Goal: Task Accomplishment & Management: Manage account settings

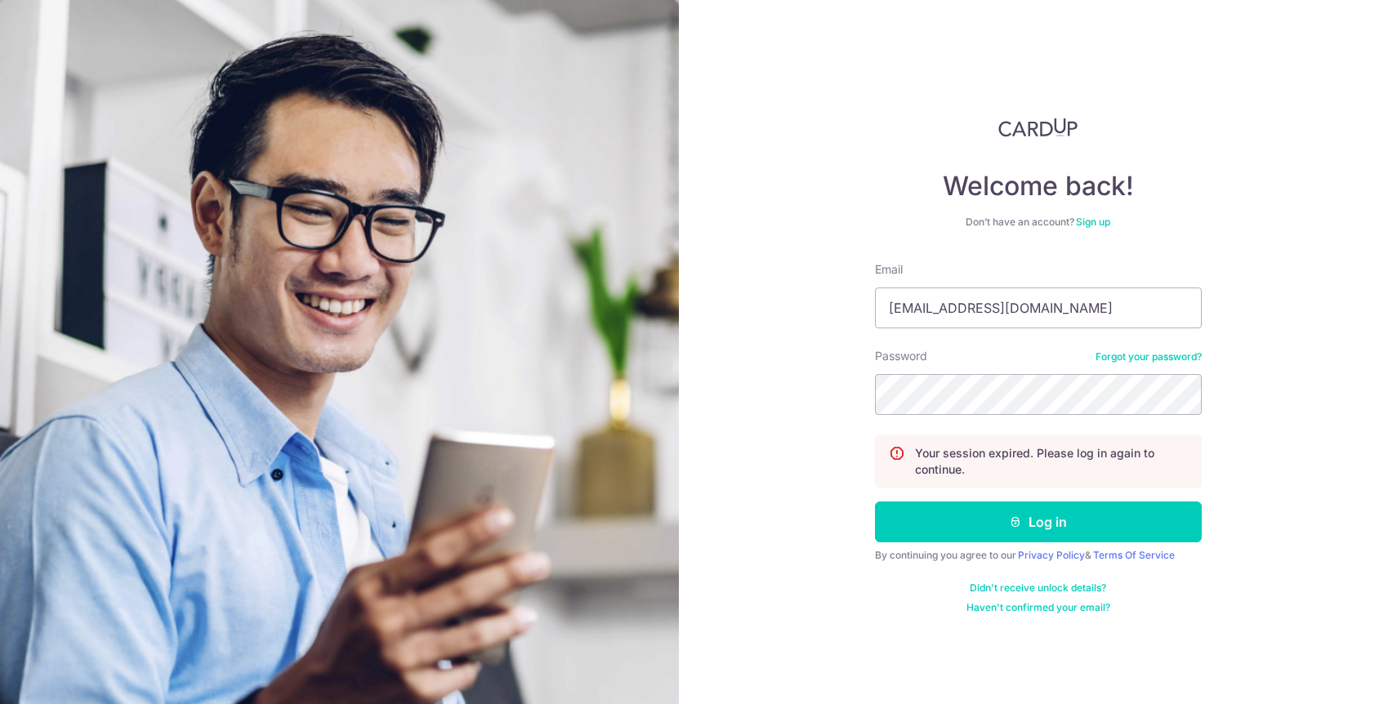
type input "[EMAIL_ADDRESS][DOMAIN_NAME]"
click at [875, 502] on button "Log in" at bounding box center [1038, 522] width 327 height 41
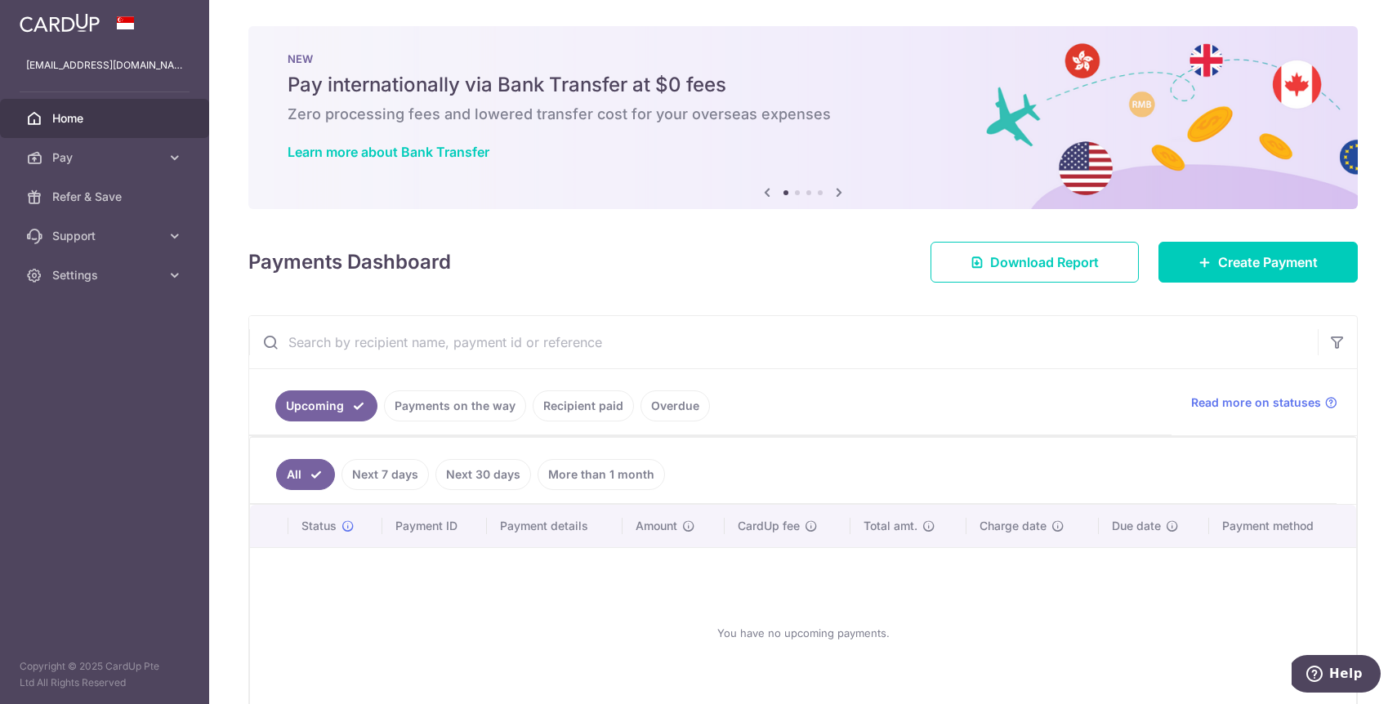
click at [559, 410] on div at bounding box center [705, 356] width 1411 height 712
click at [573, 391] on link "Recipient paid" at bounding box center [583, 406] width 101 height 31
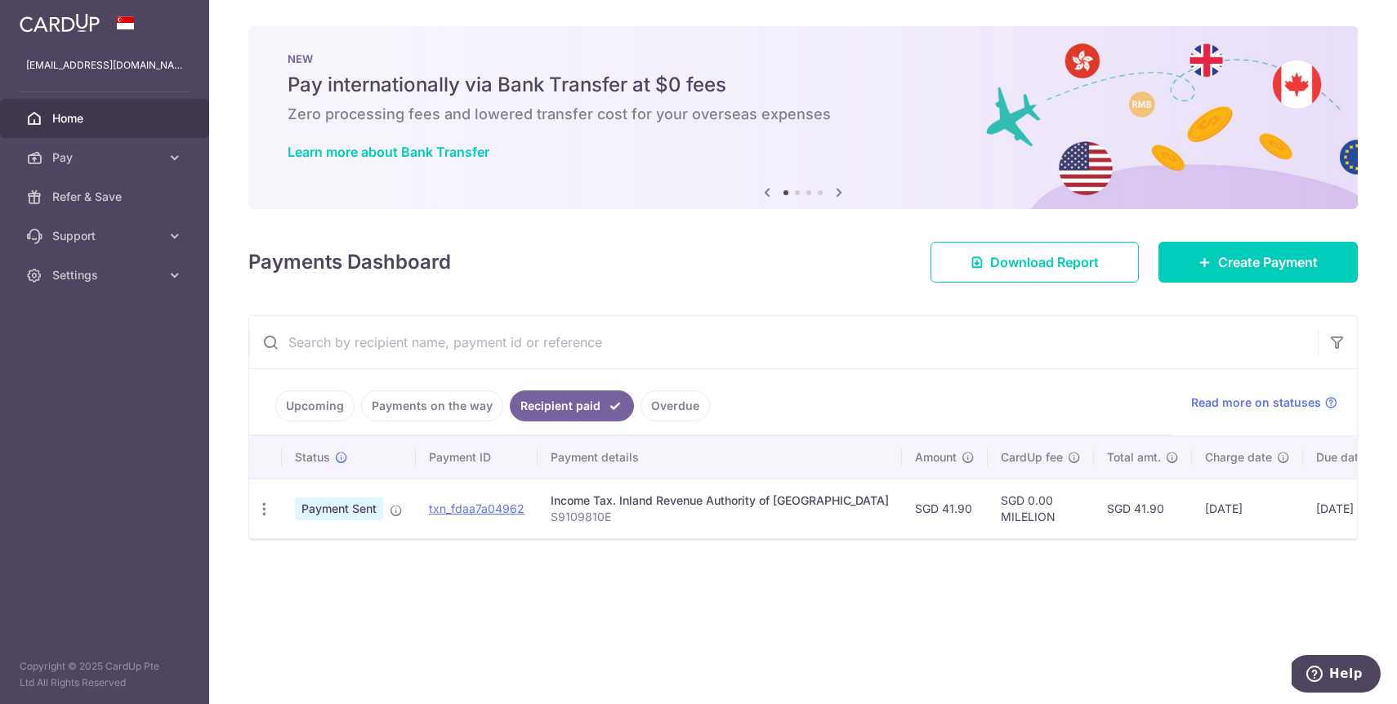
click at [442, 408] on link "Payments on the way" at bounding box center [432, 406] width 142 height 31
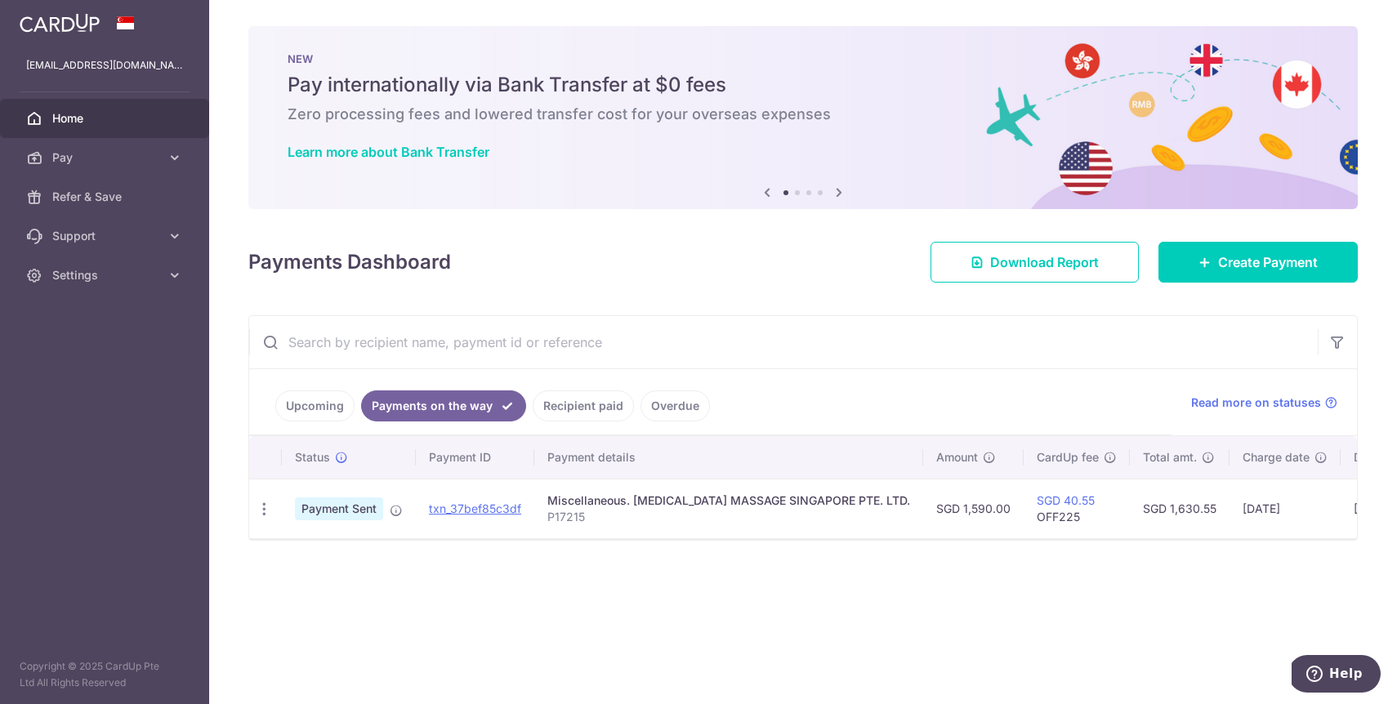
click at [552, 414] on link "Recipient paid" at bounding box center [583, 406] width 101 height 31
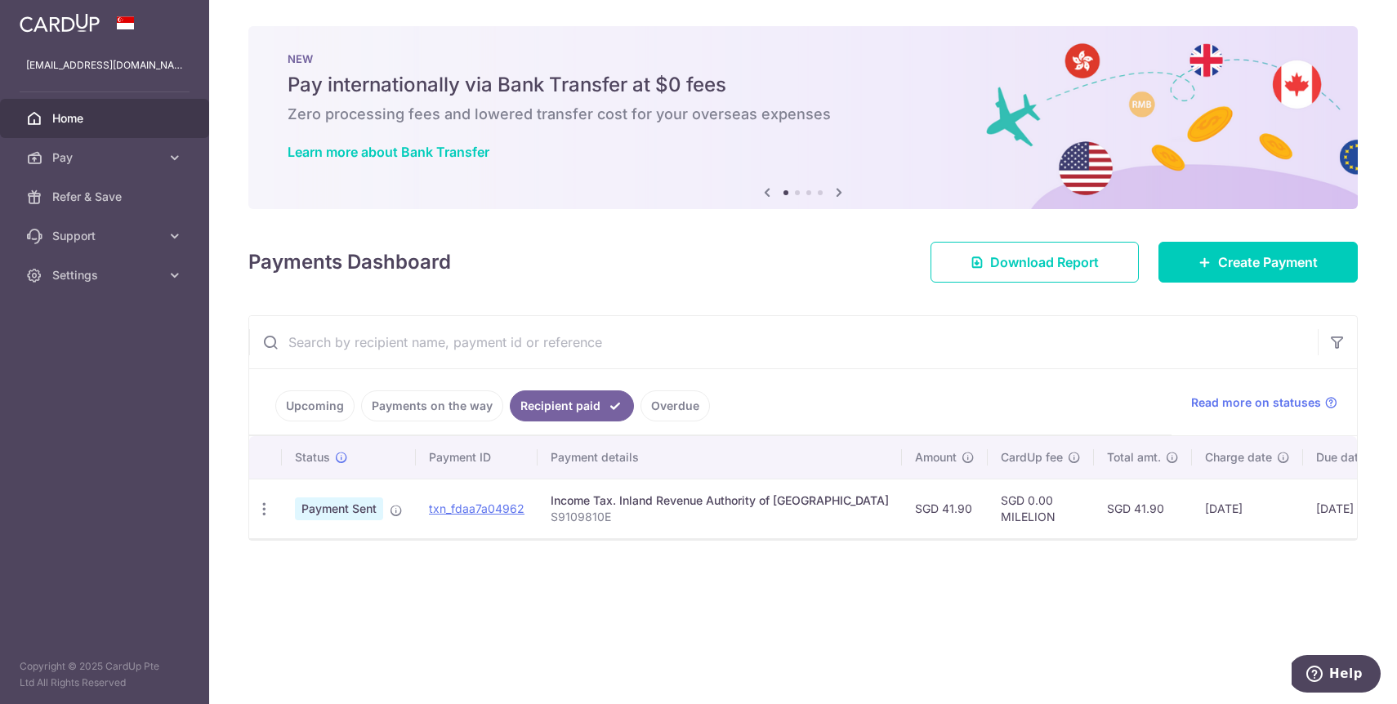
click at [438, 399] on link "Payments on the way" at bounding box center [432, 406] width 142 height 31
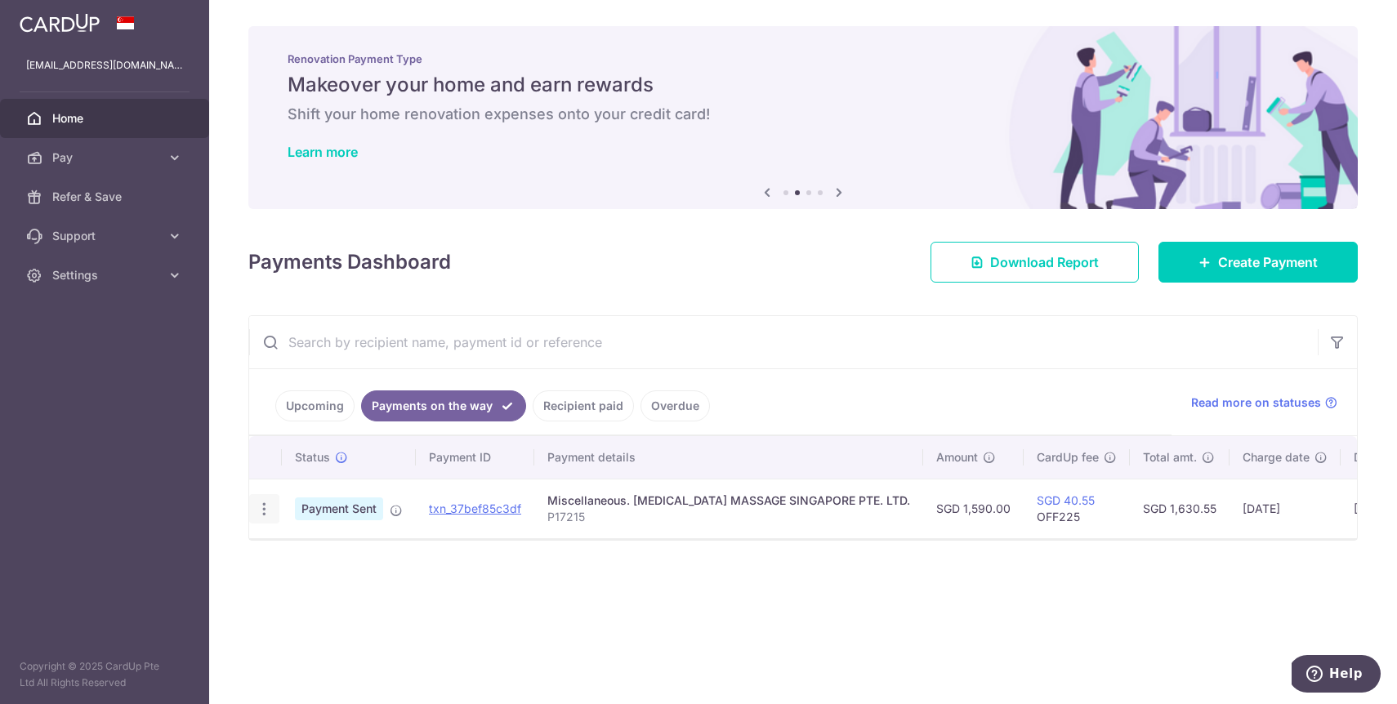
click at [257, 505] on icon "button" at bounding box center [264, 509] width 17 height 17
click at [322, 548] on span "PDF Receipt" at bounding box center [351, 554] width 111 height 16
